Goal: Task Accomplishment & Management: Use online tool/utility

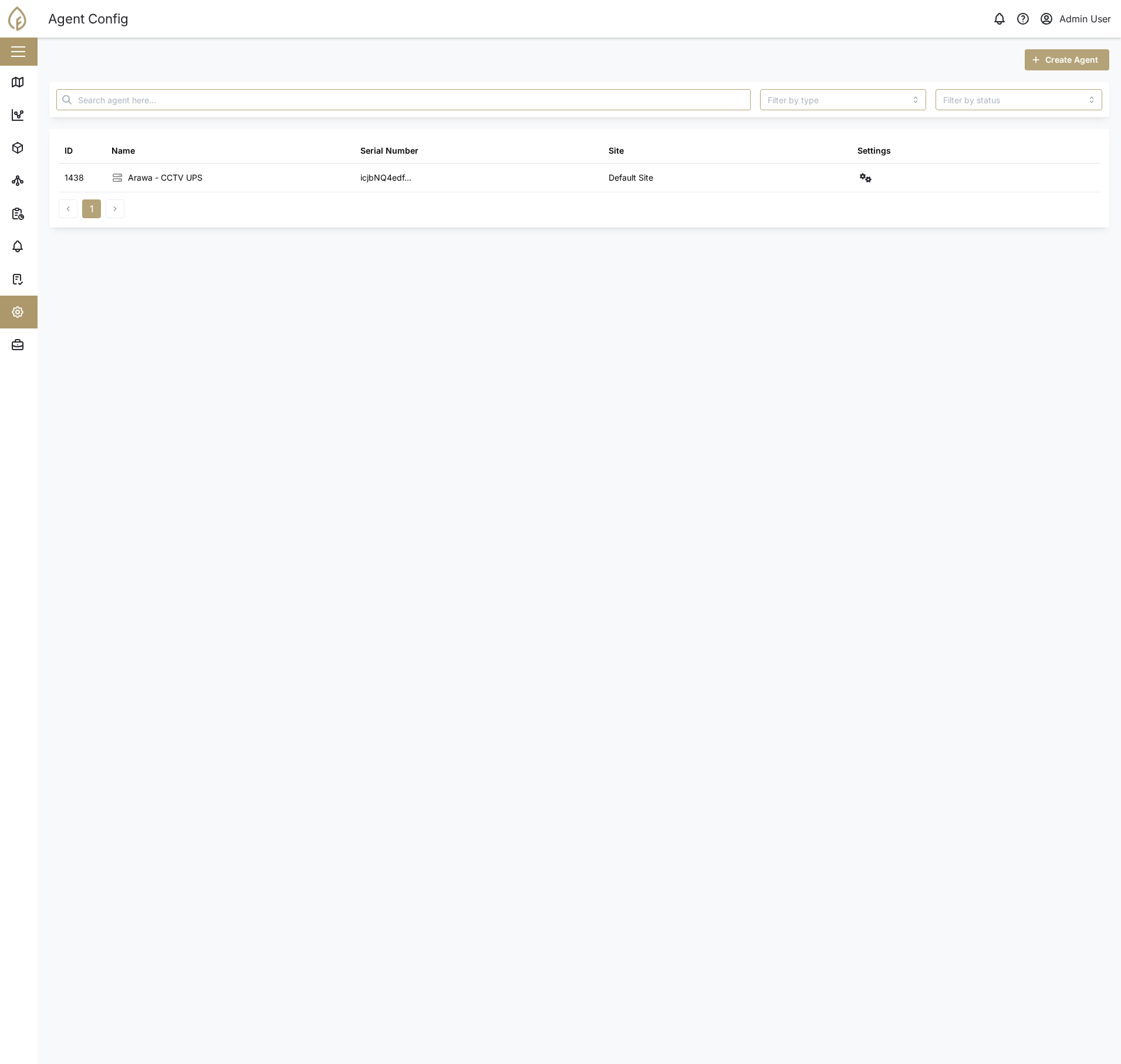
click at [25, 365] on aside "Close Map Dashboard Assets ATS Camera Generator Personnel Power meter Tankers T…" at bounding box center [19, 532] width 37 height 1064
click at [24, 347] on icon "button" at bounding box center [17, 344] width 14 height 14
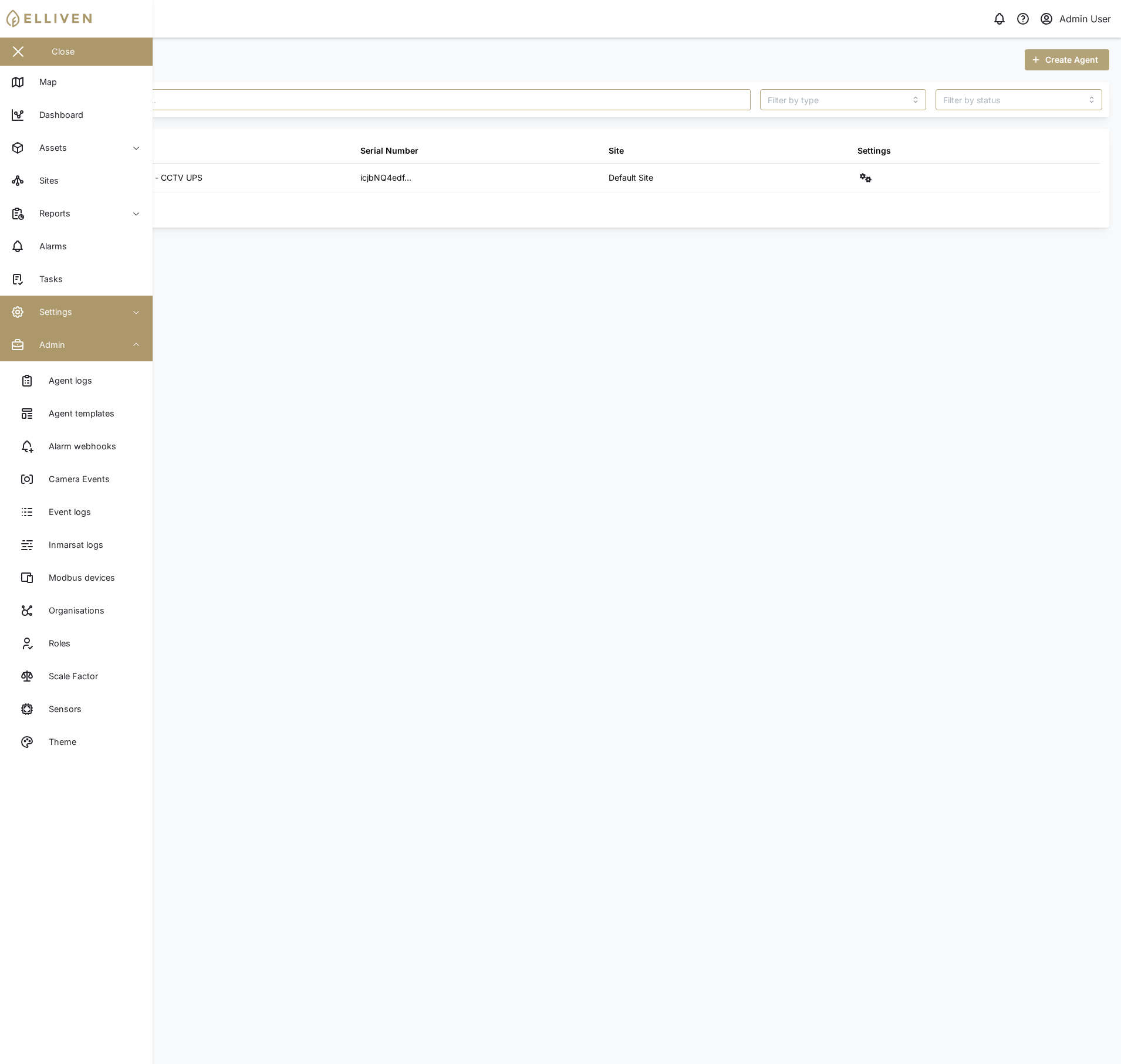
drag, startPoint x: 31, startPoint y: 368, endPoint x: 50, endPoint y: 344, distance: 30.6
click at [595, 619] on main "Create Agent ID Name Serial Number Site Settings 1438 Arawa - CCTV UPS icjbNQ4e…" at bounding box center [579, 551] width 1084 height 1027
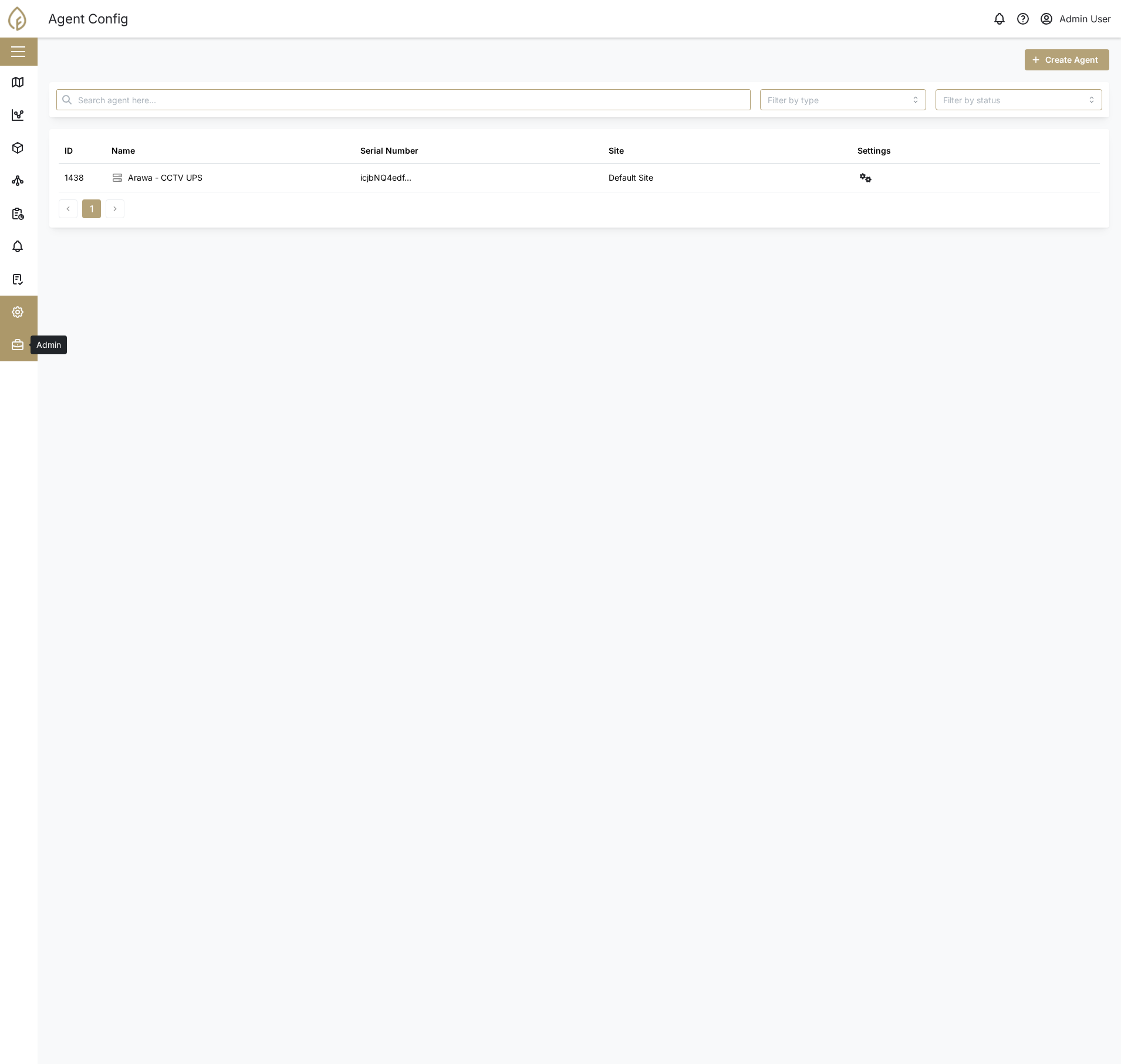
click at [19, 353] on span "Admin" at bounding box center [64, 344] width 107 height 33
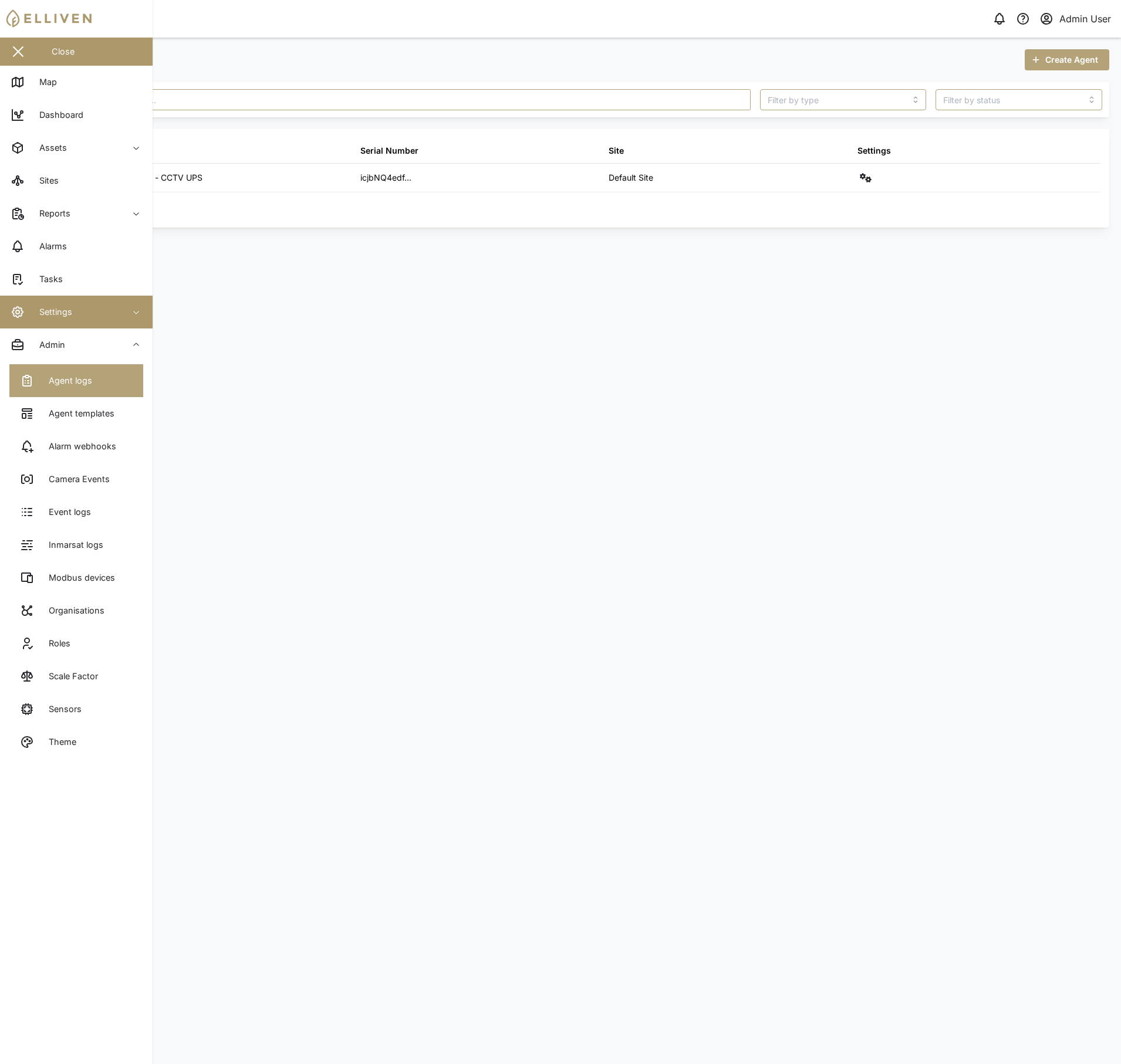
click at [51, 378] on div "Agent logs" at bounding box center [66, 380] width 53 height 13
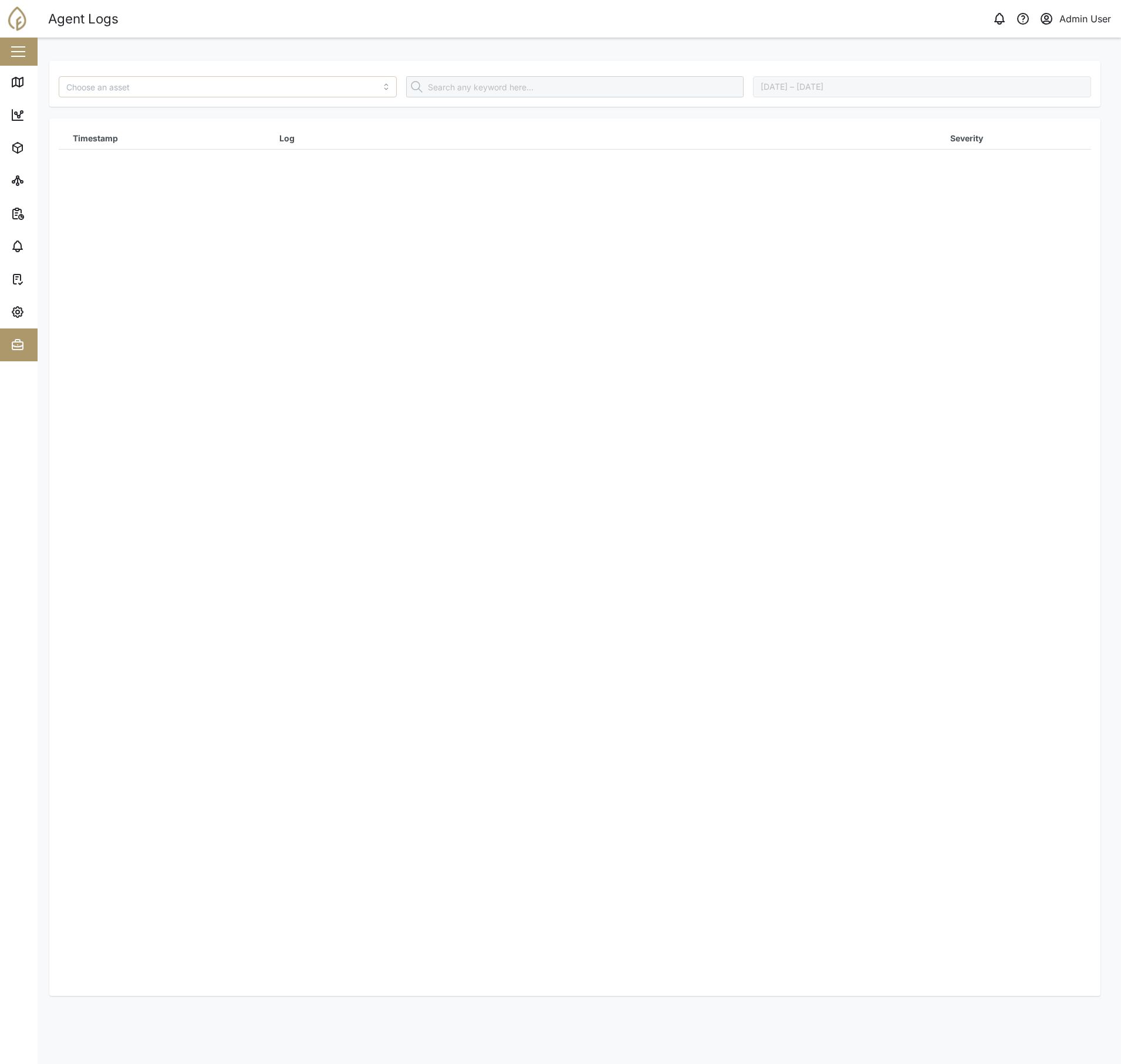
click at [248, 87] on input "search" at bounding box center [228, 87] width 338 height 21
type input "Arawa - CCTV UPS"
click at [303, 29] on div "Agent Logs" at bounding box center [313, 19] width 532 height 21
click at [294, 67] on div "Arawa - CCTV UPS August 27, 2025 – September 3, 2025" at bounding box center [575, 84] width 1051 height 46
click at [202, 104] on div "August 27, 2025 – September 3, 2025" at bounding box center [575, 84] width 1051 height 46
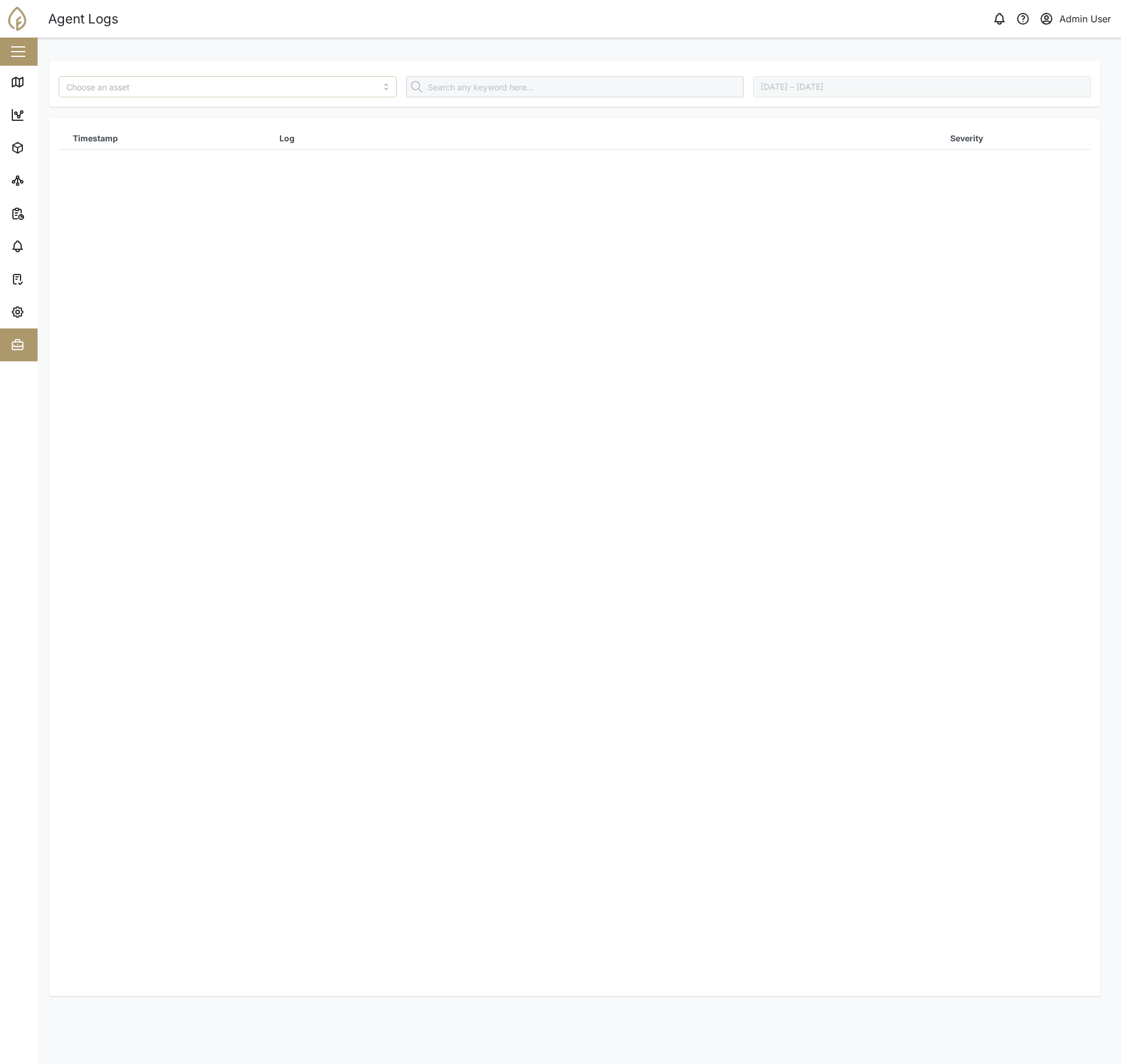
click at [215, 90] on input "search" at bounding box center [228, 87] width 338 height 21
type input "Arawa - CCTV UPS"
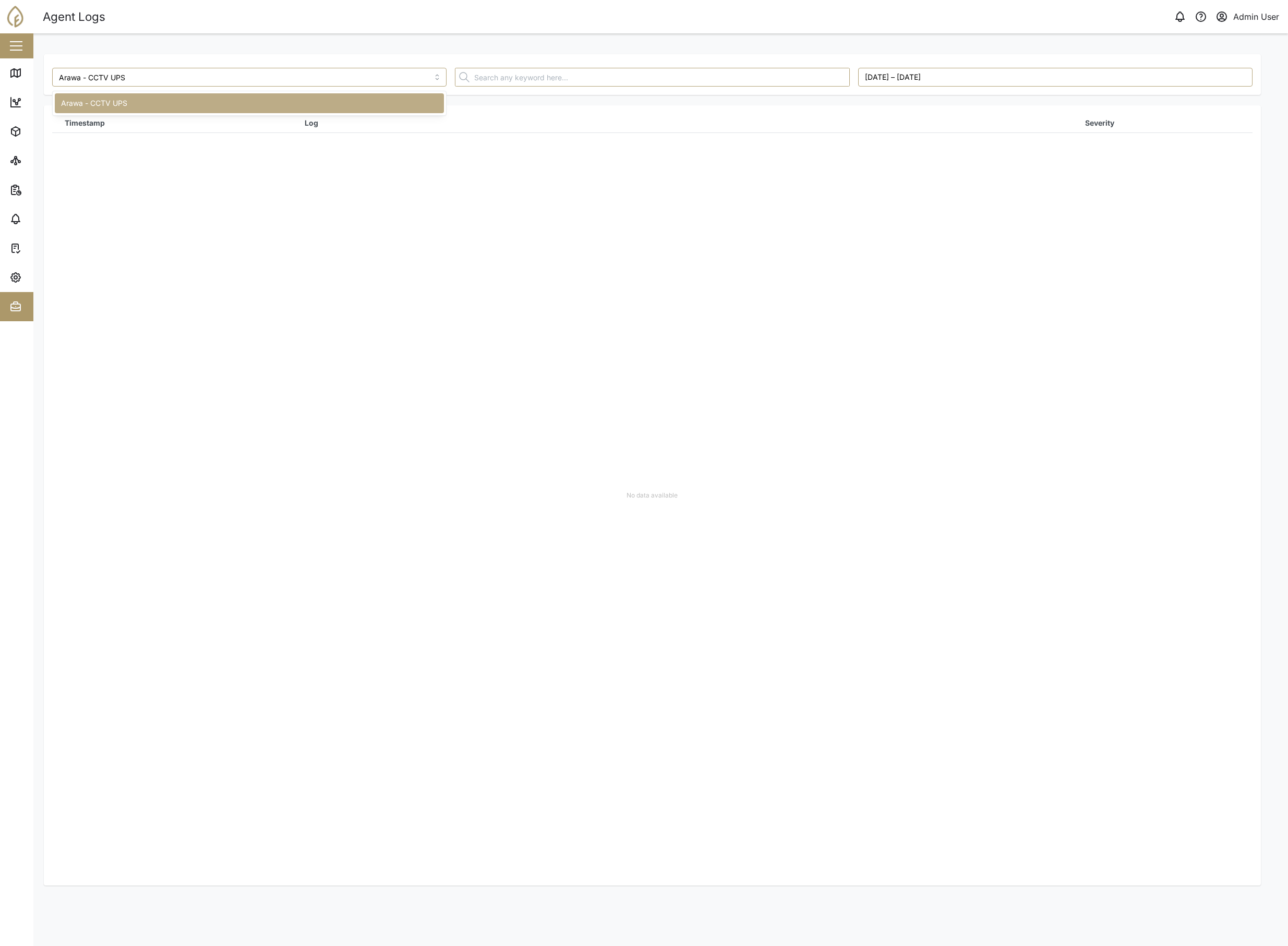
click at [255, 148] on div "No data available" at bounding box center [652, 495] width 1200 height 780
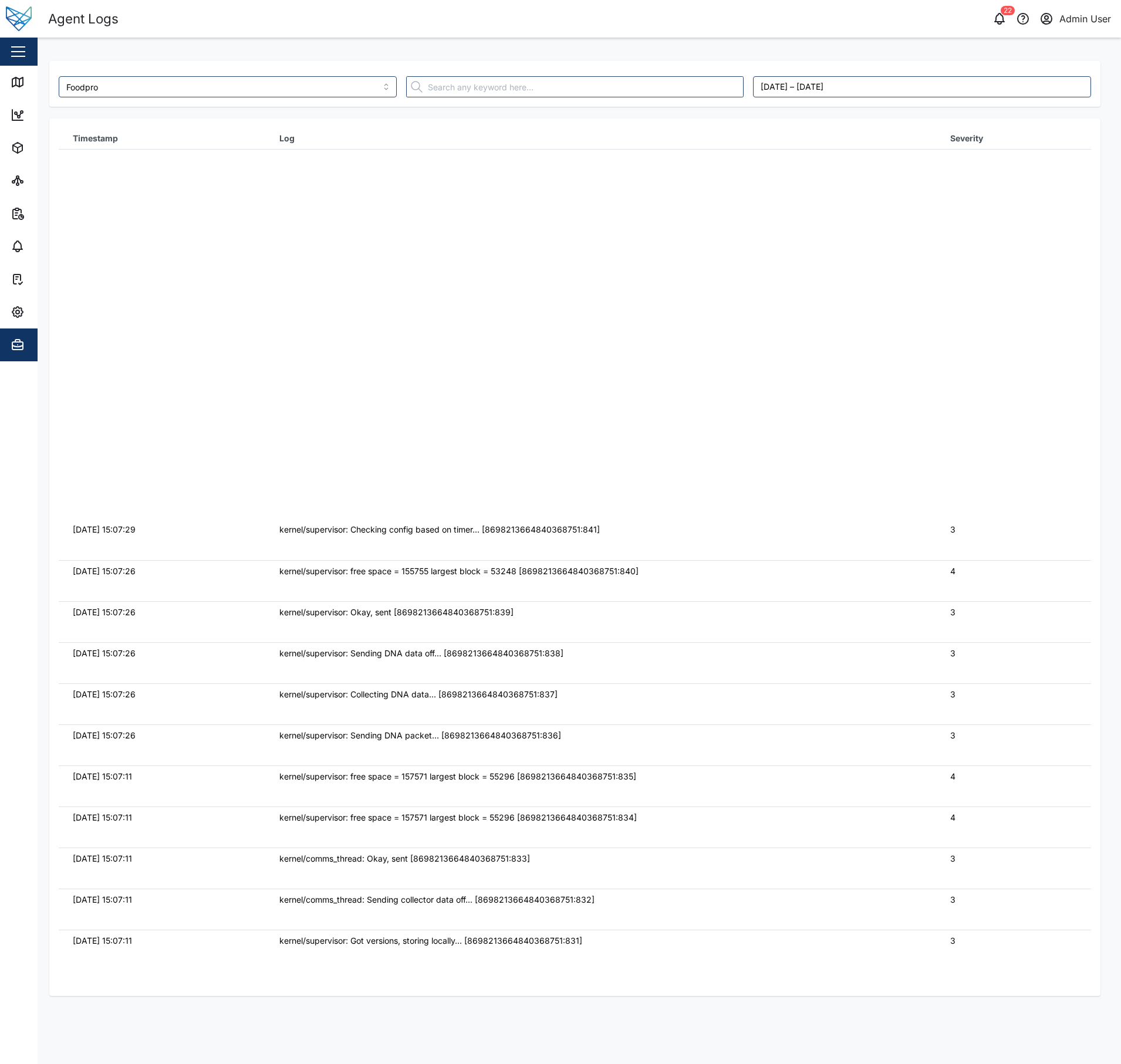
scroll to position [411, 0]
